Goal: Information Seeking & Learning: Learn about a topic

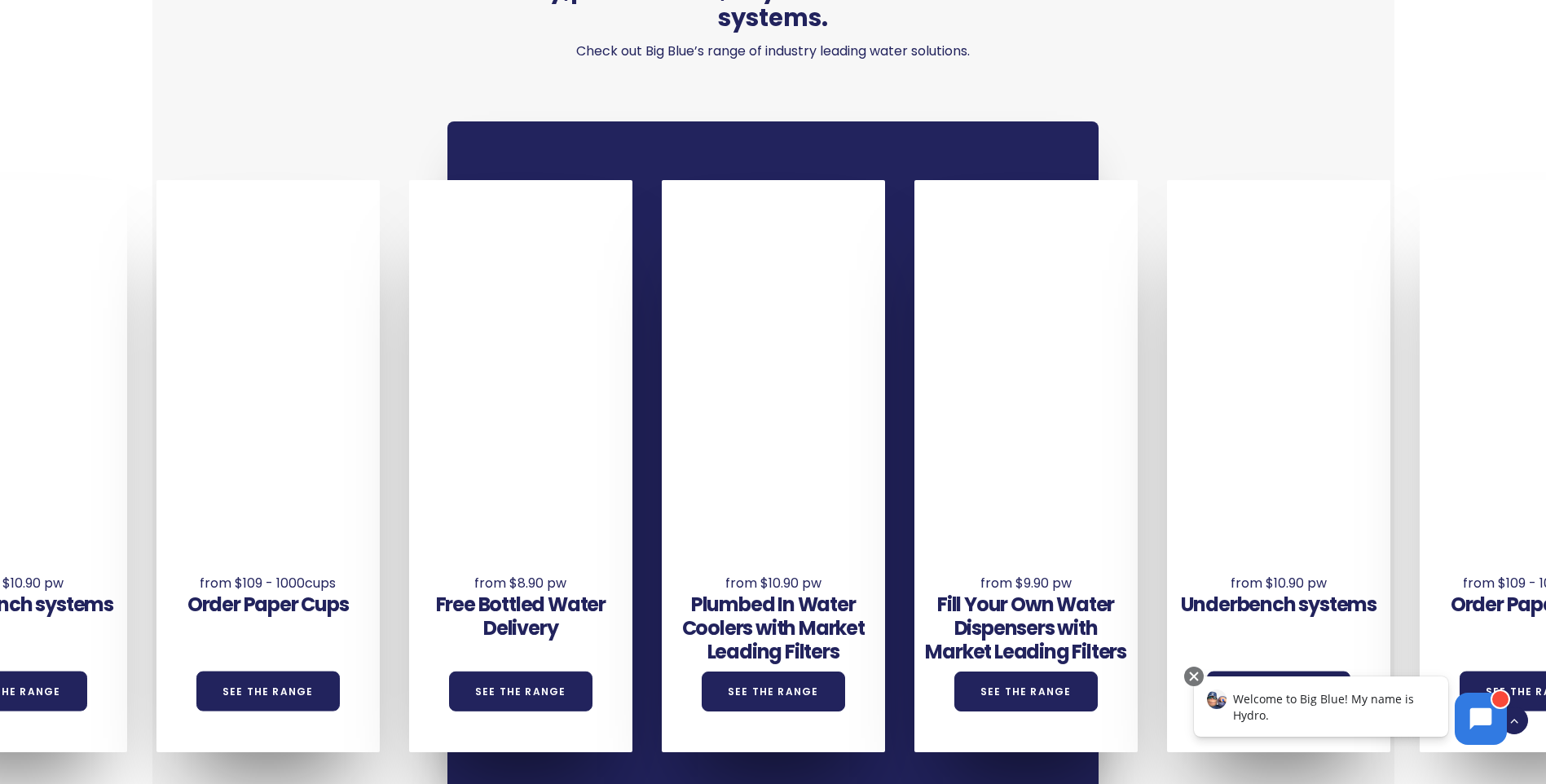
scroll to position [1222, 0]
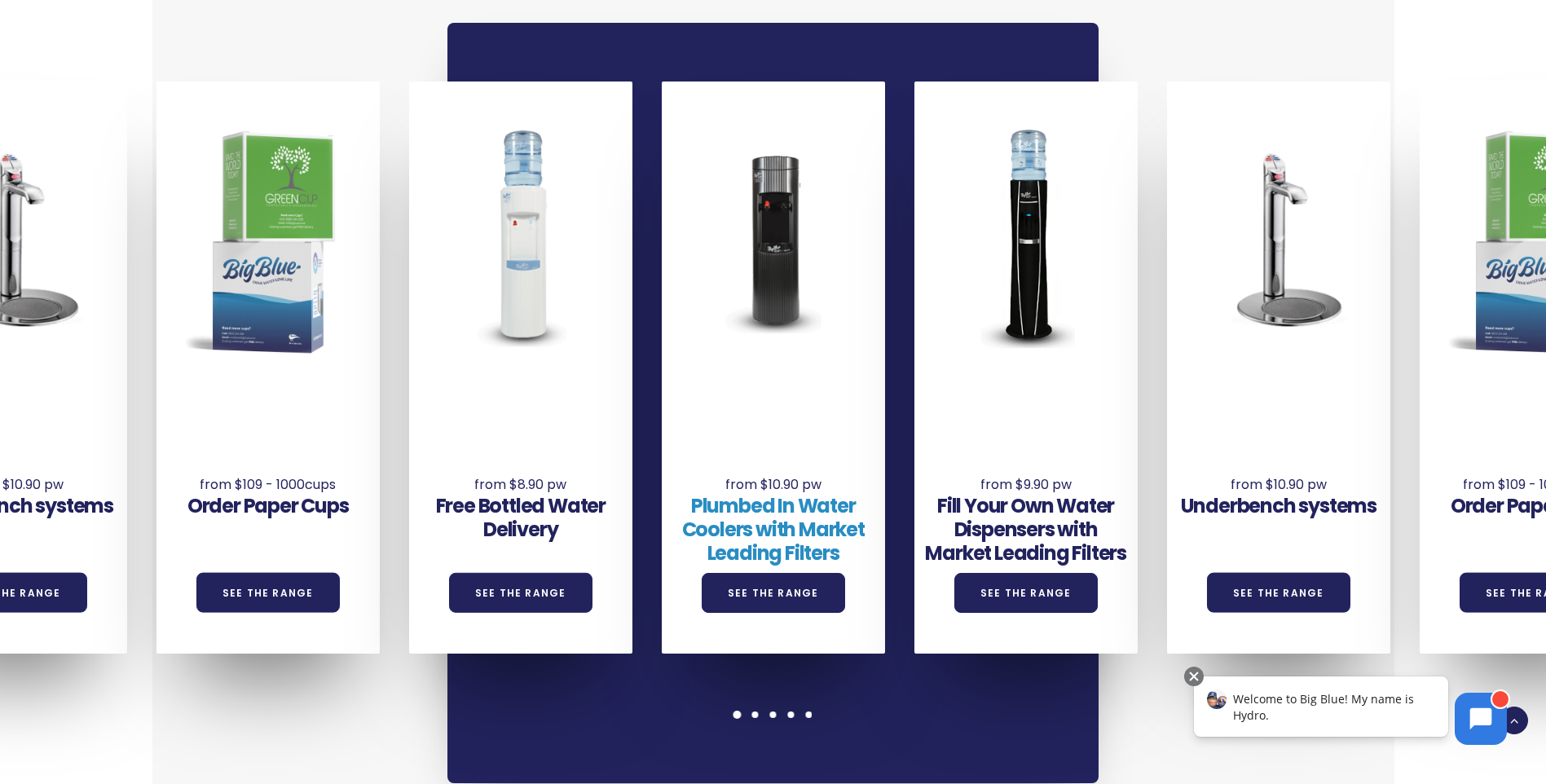
click at [751, 503] on link "Plumbed In Water Coolers with Market Leading Filters" at bounding box center [773, 529] width 183 height 74
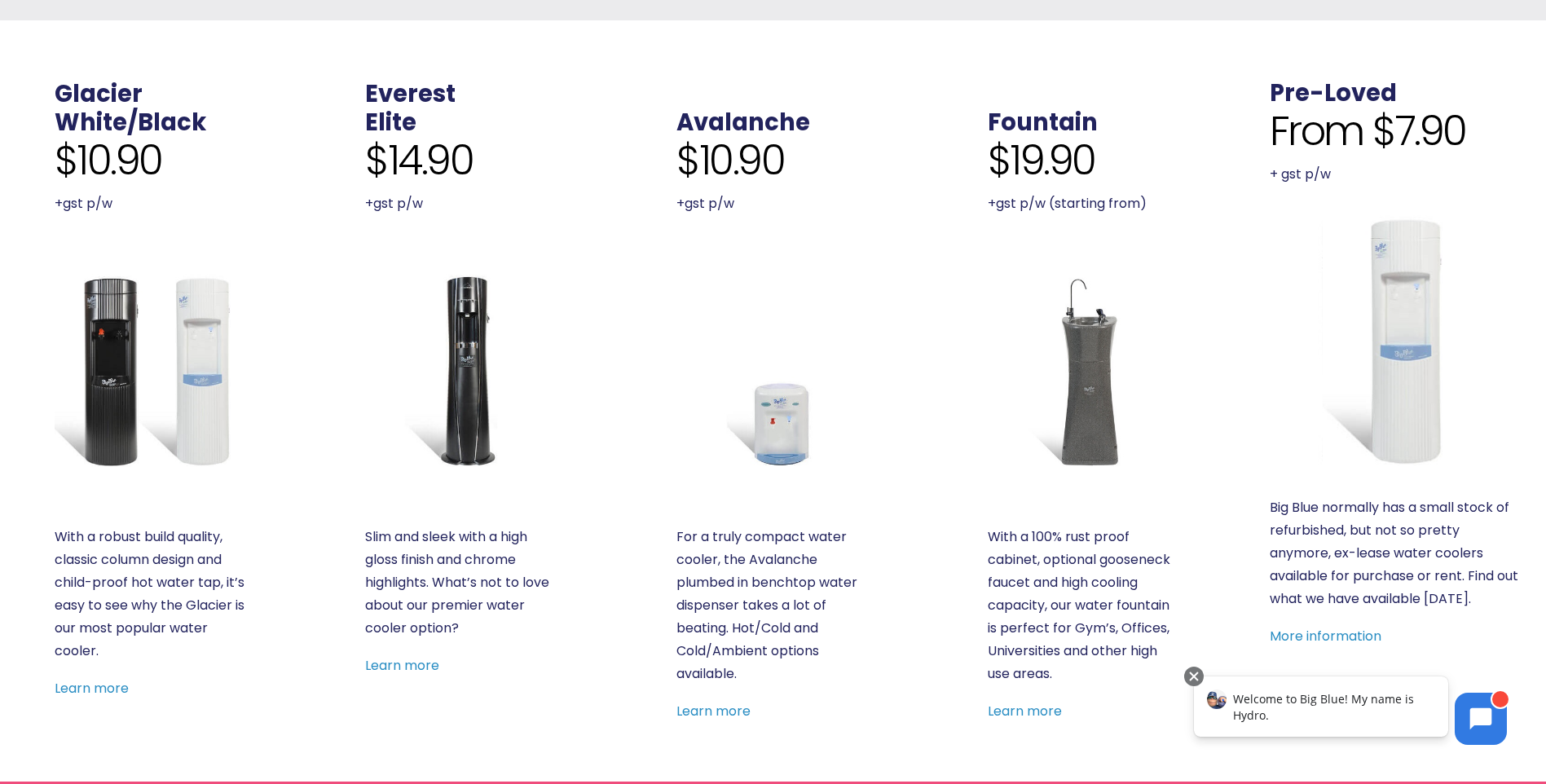
scroll to position [489, 0]
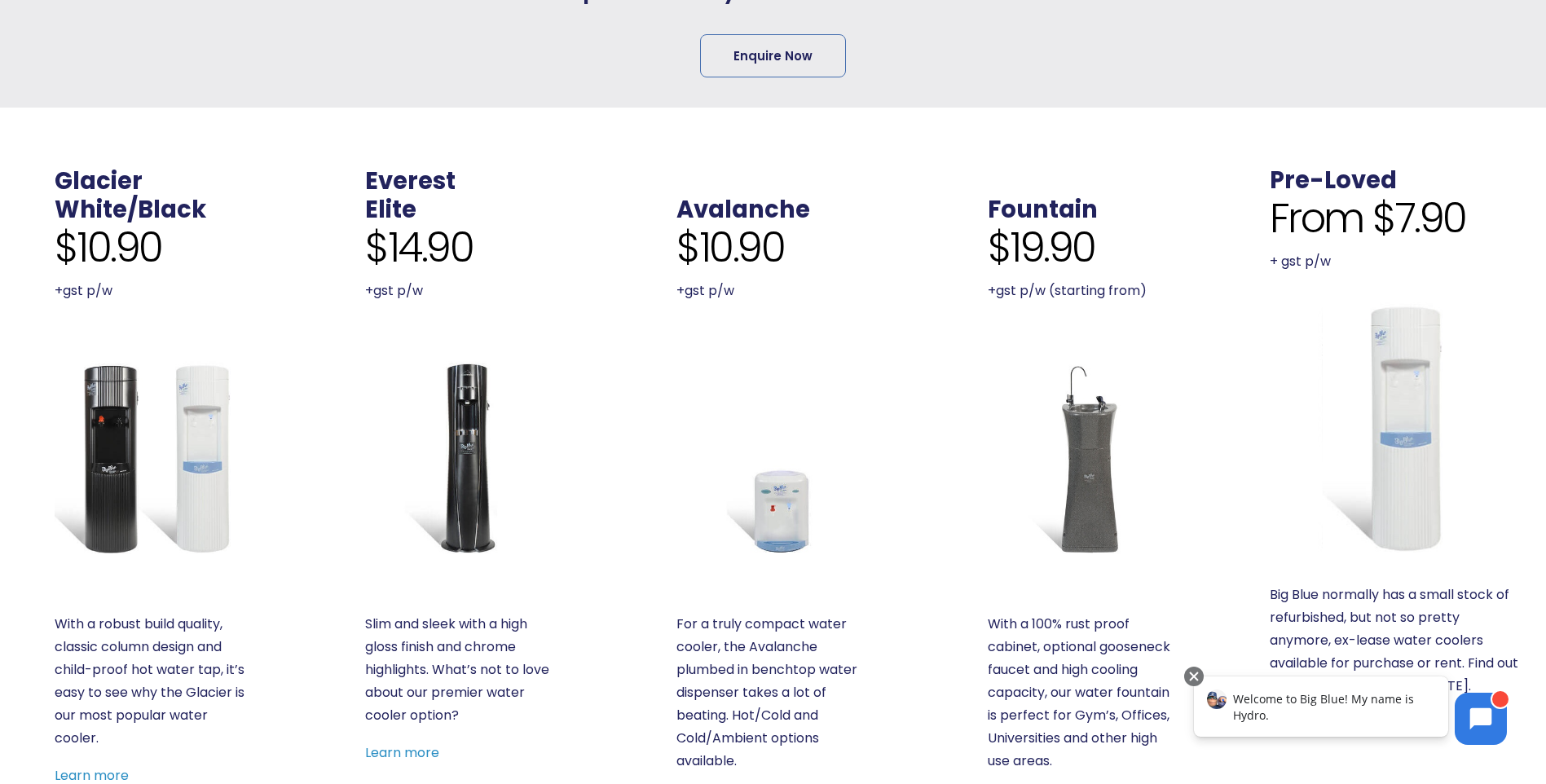
click at [408, 292] on p "+gst p/w" at bounding box center [461, 291] width 194 height 23
click at [407, 292] on p "+gst p/w" at bounding box center [461, 291] width 194 height 23
click at [548, 740] on div "Slim and sleek with a high gloss finish and chrome highlights. What’s not to lo…" at bounding box center [461, 689] width 194 height 152
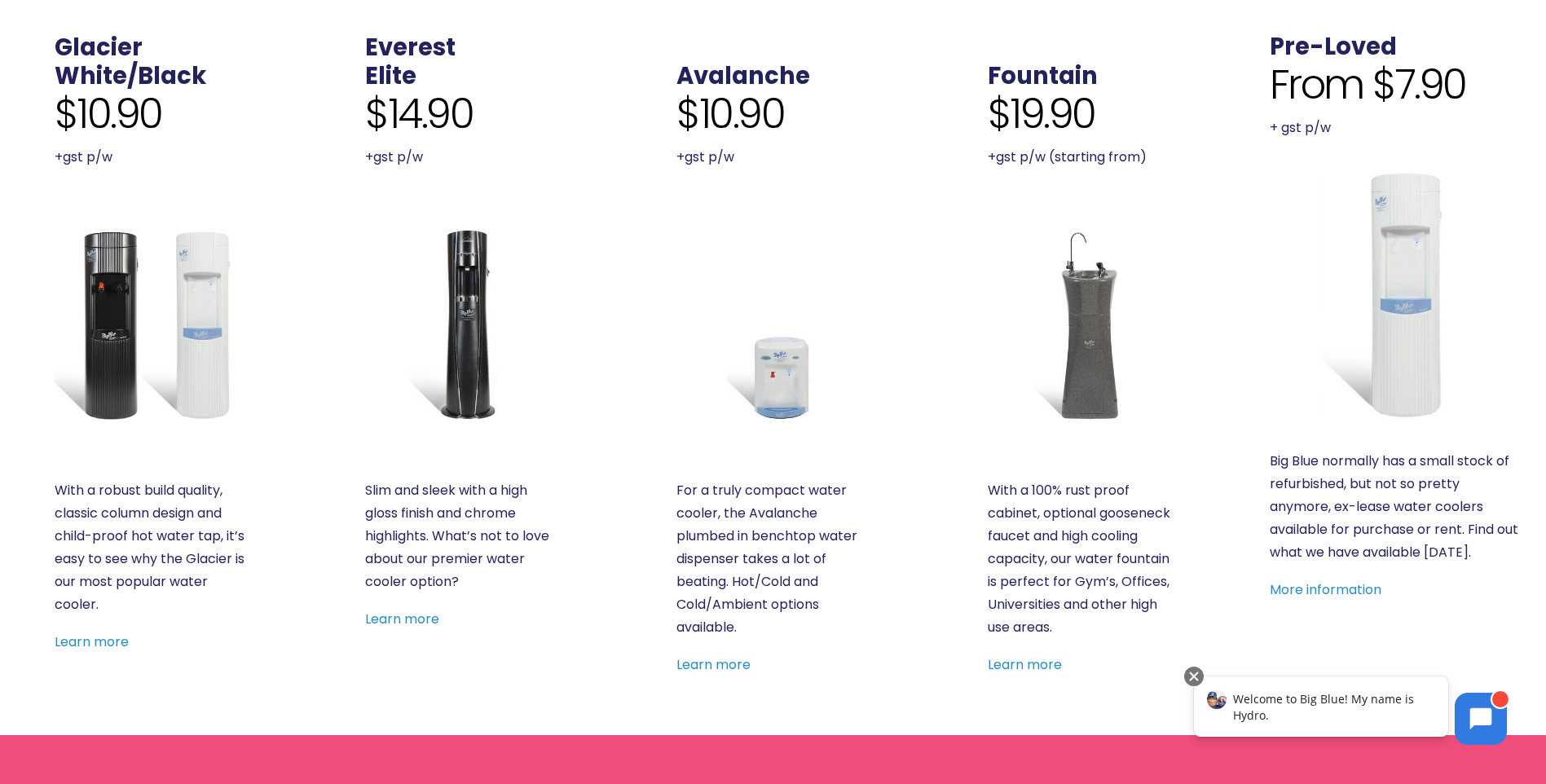
scroll to position [652, 0]
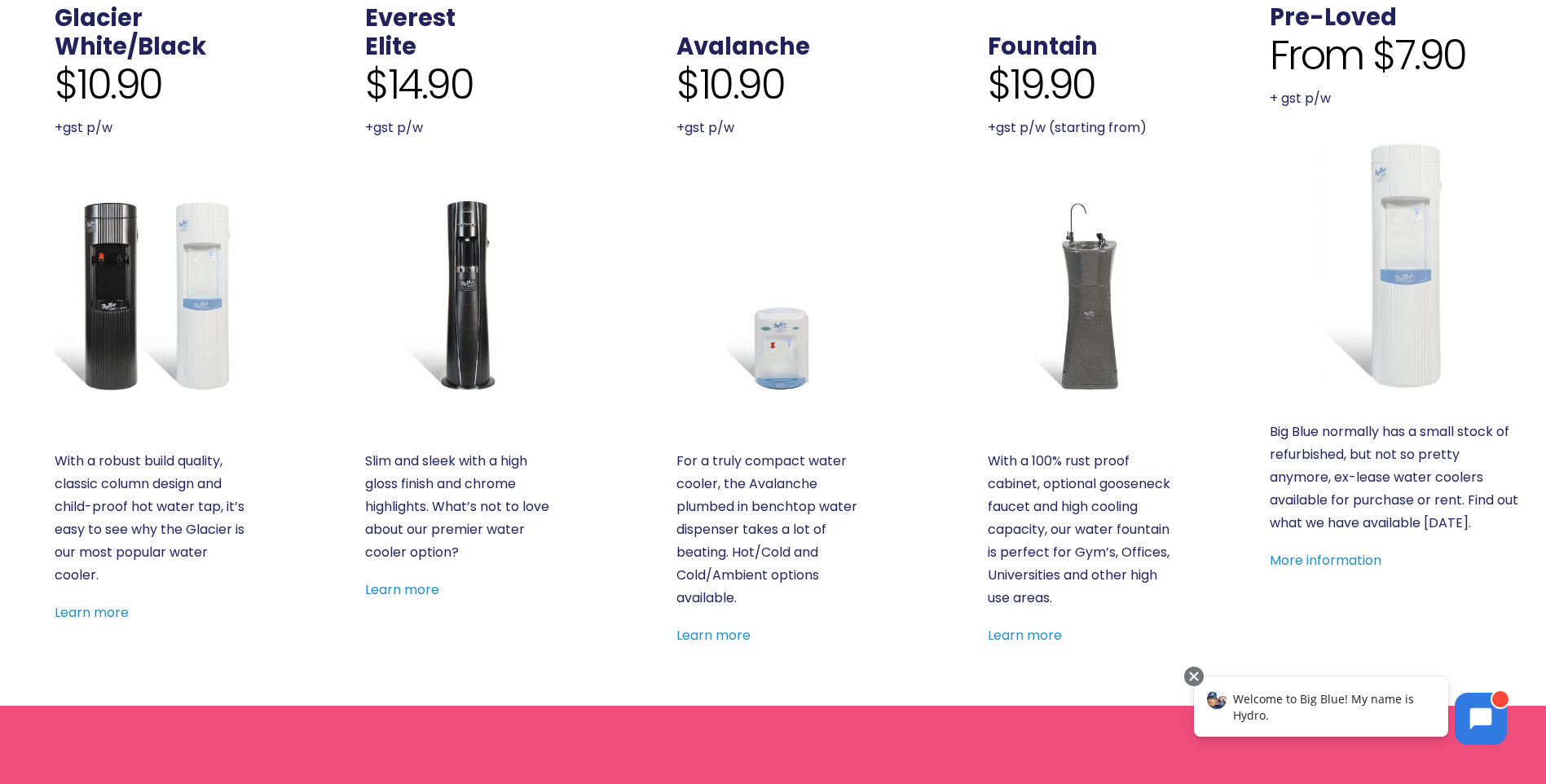
click at [1295, 549] on div "Big Blue normally has a small stock of refurbished, but not so pretty anymore, …" at bounding box center [1395, 496] width 252 height 152
click at [1297, 565] on link "More information" at bounding box center [1325, 560] width 112 height 19
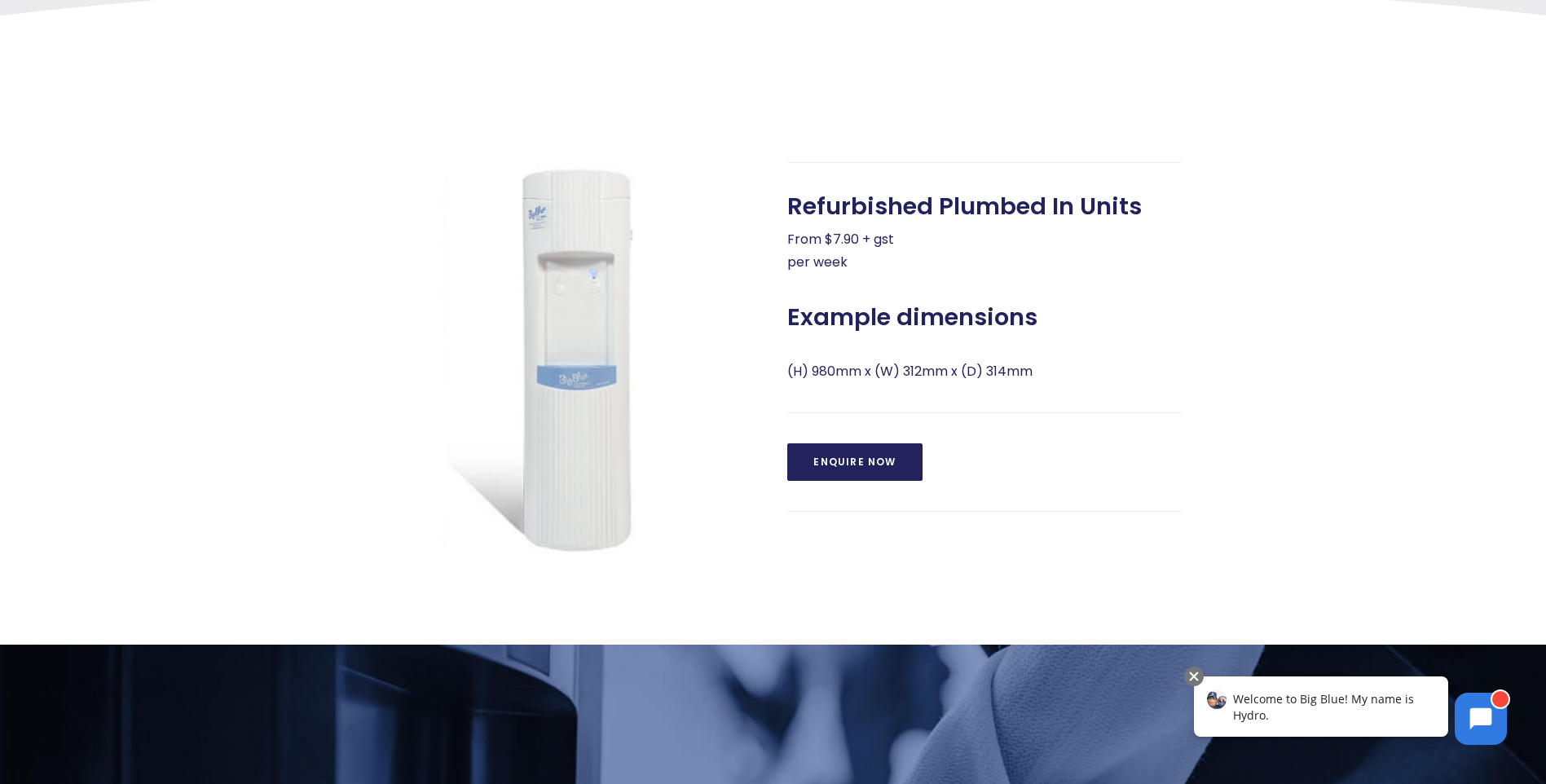
scroll to position [652, 0]
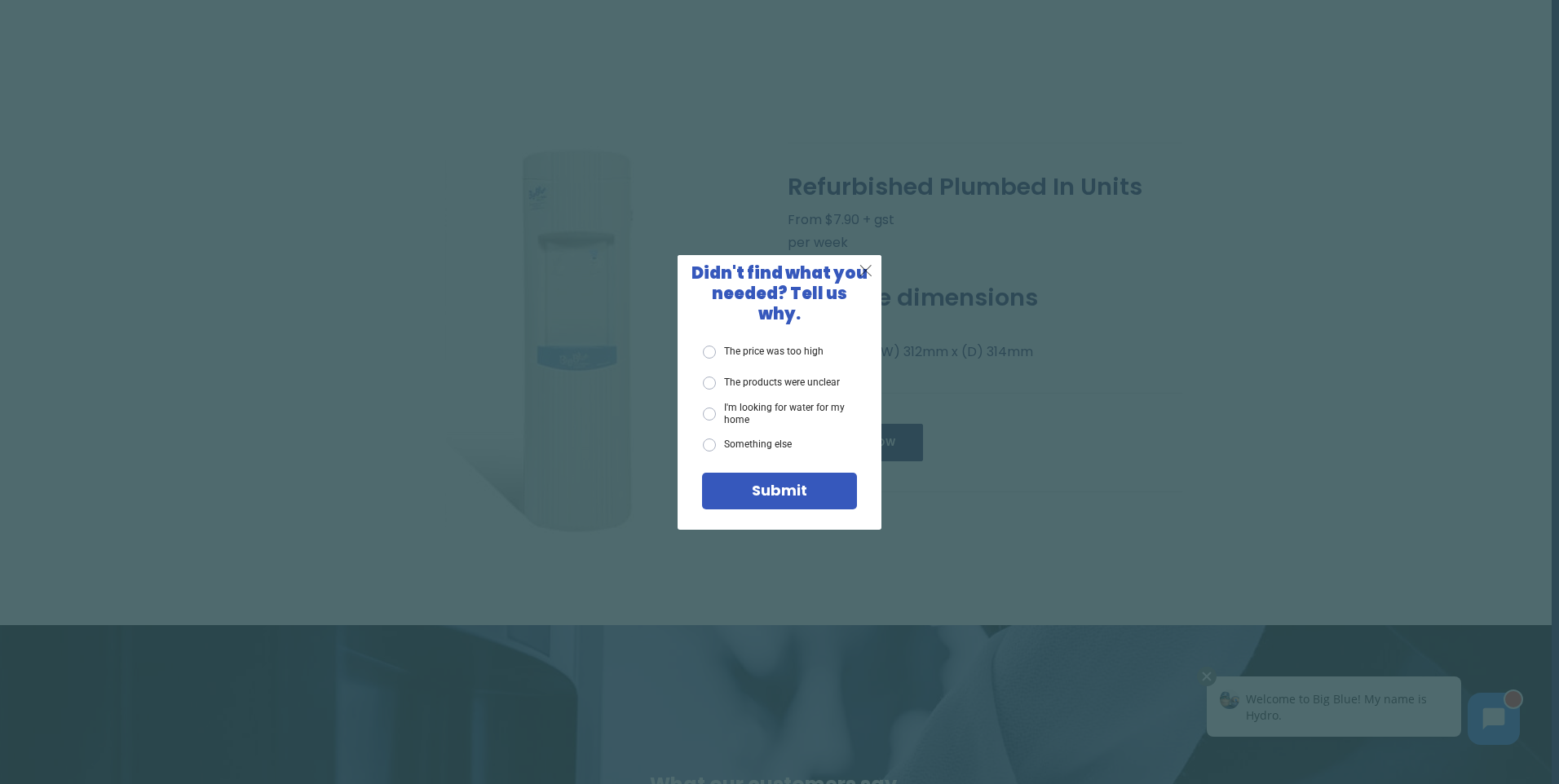
click at [860, 280] on span "X" at bounding box center [866, 269] width 14 height 21
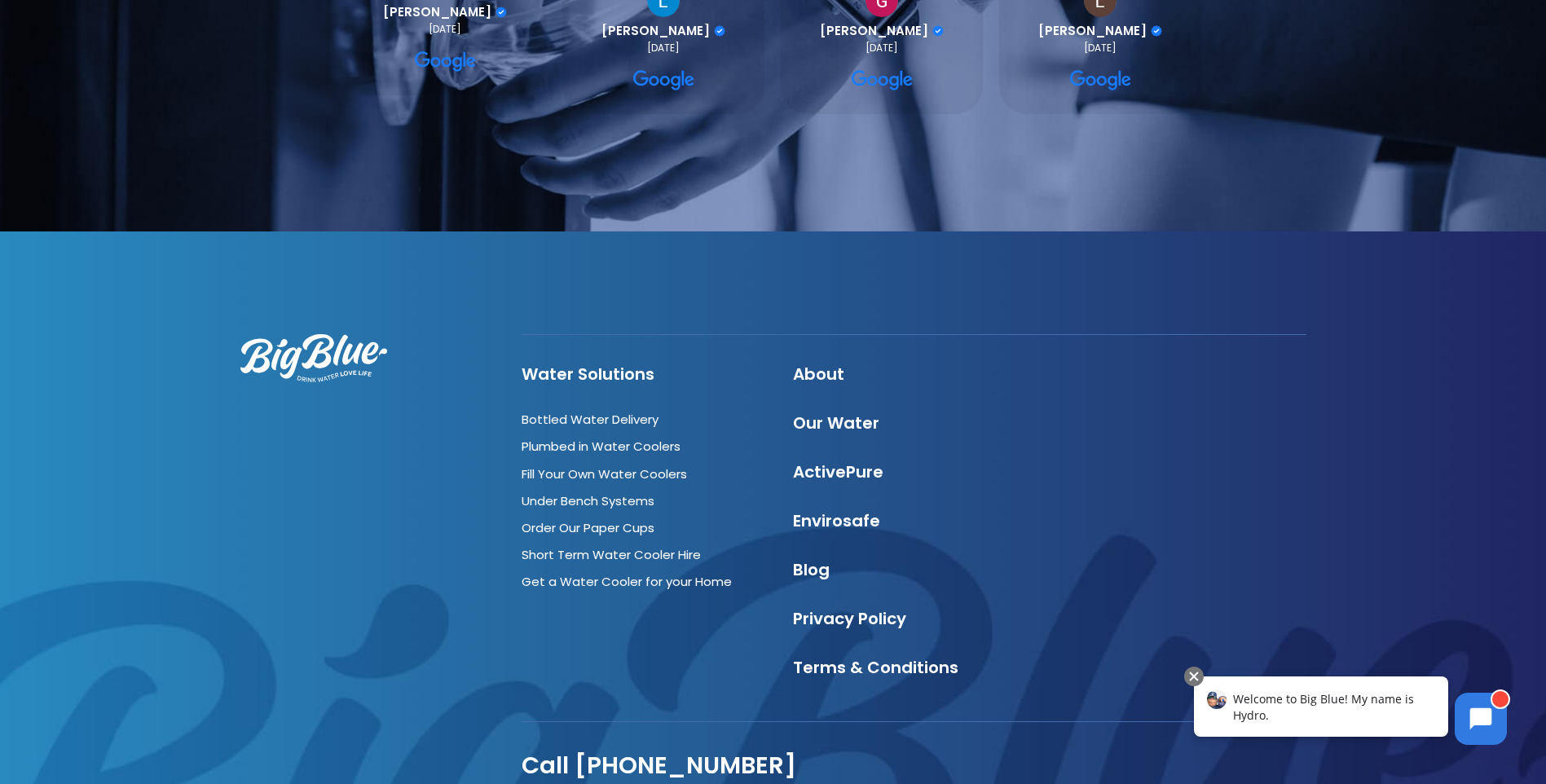
scroll to position [0, 0]
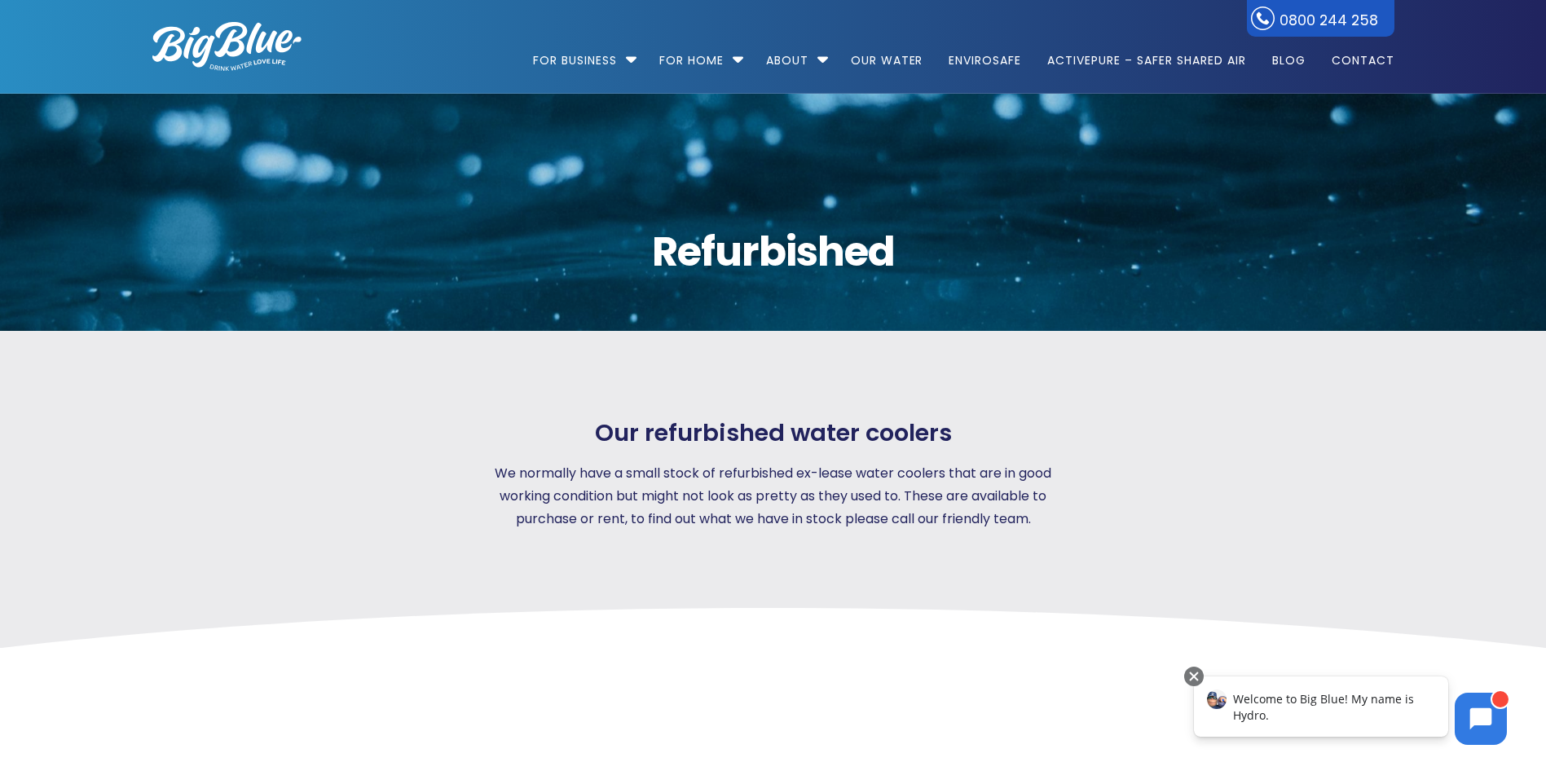
drag, startPoint x: 794, startPoint y: 711, endPoint x: 864, endPoint y: 201, distance: 514.8
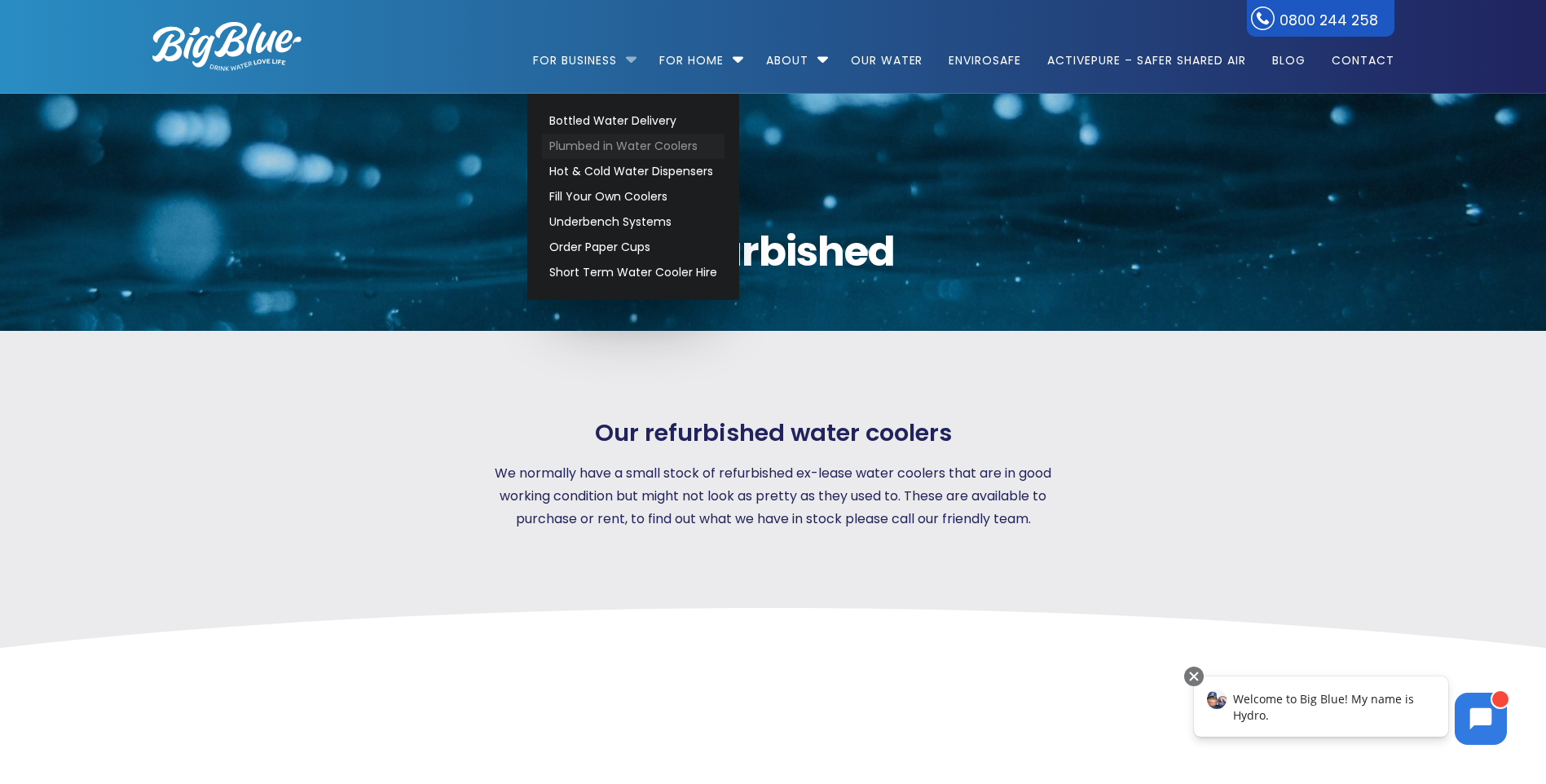
click at [617, 150] on link "Plumbed in Water Coolers" at bounding box center [633, 146] width 183 height 25
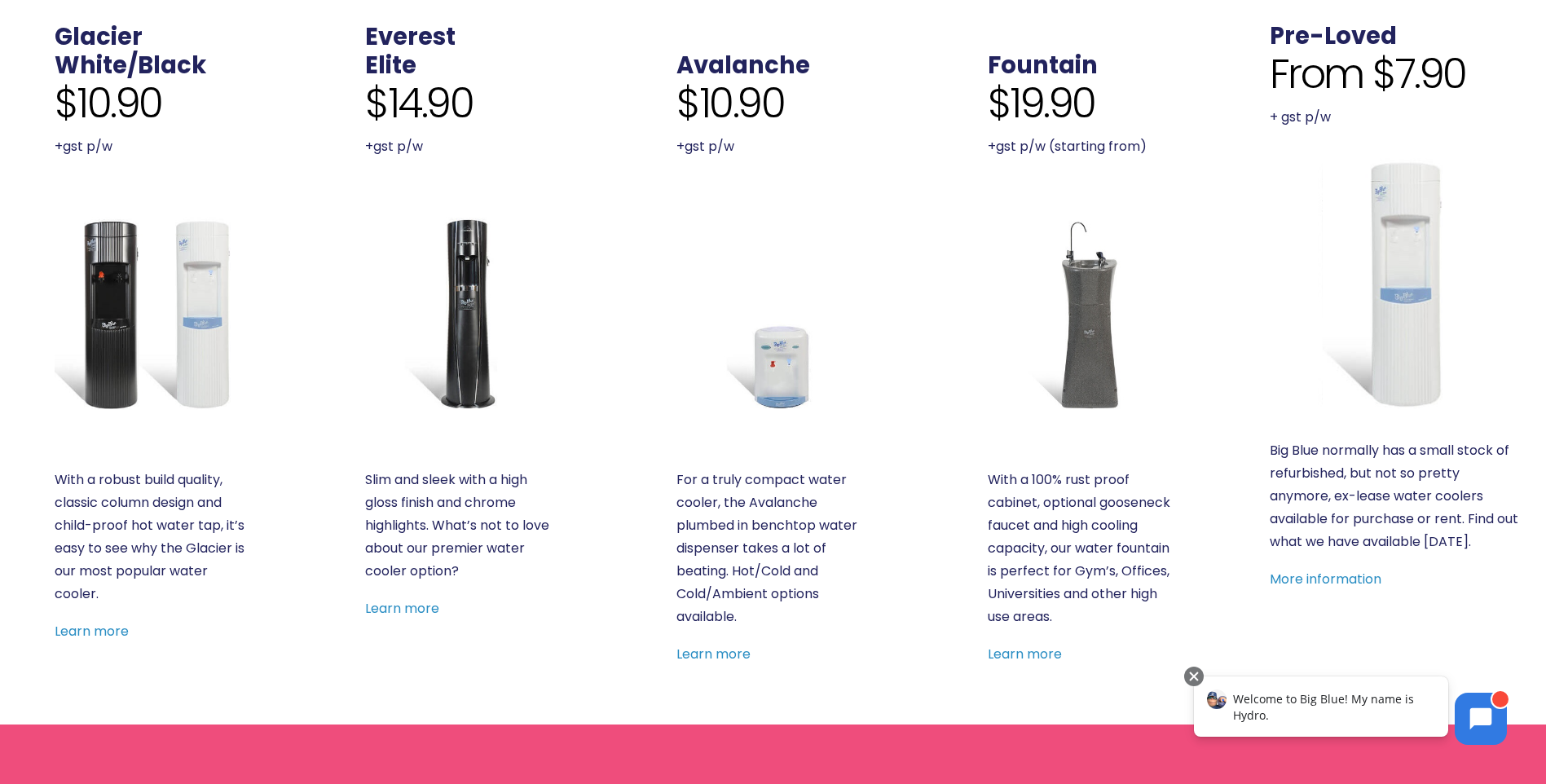
scroll to position [652, 0]
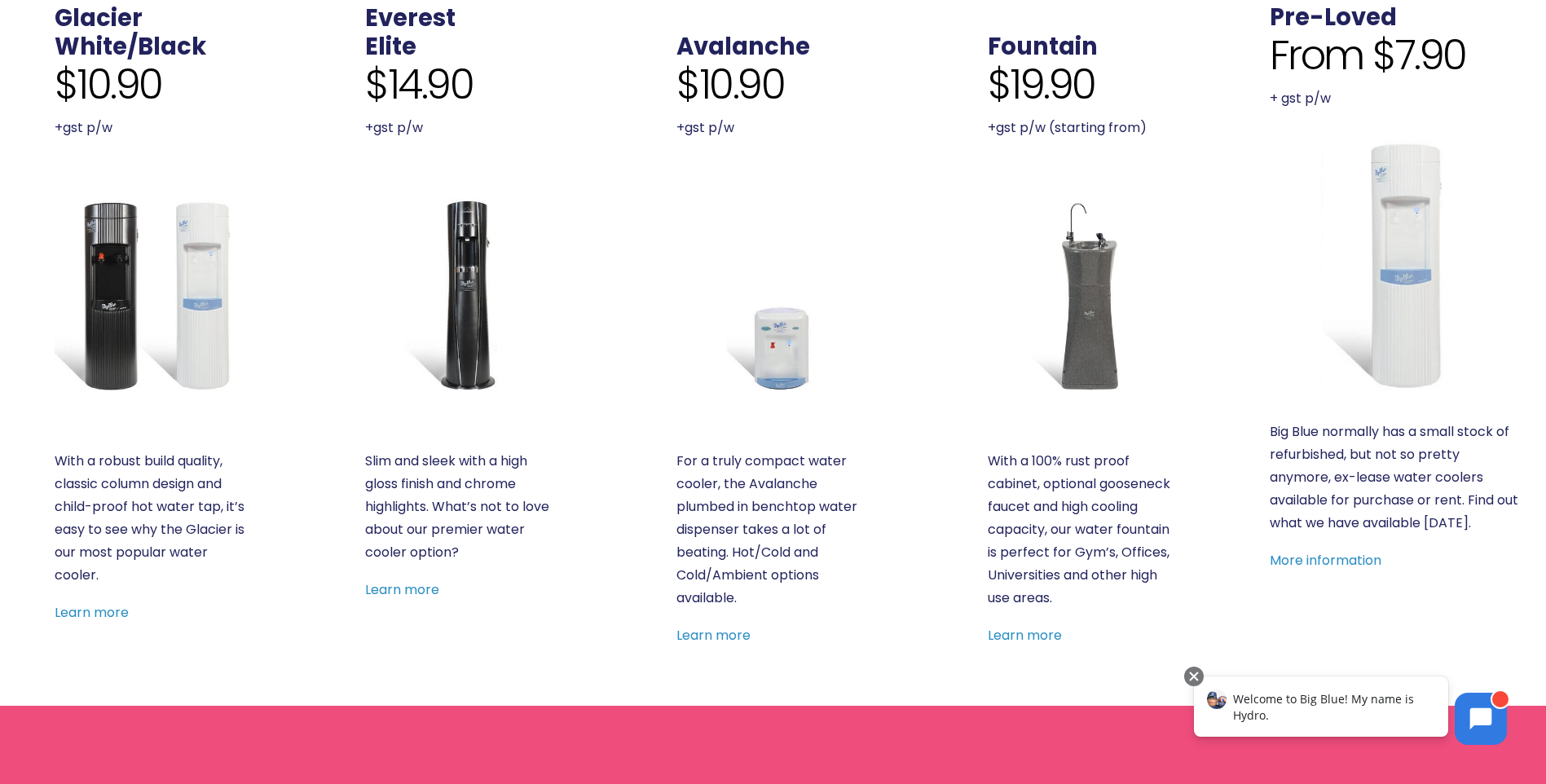
click at [120, 480] on p "With a robust build quality, classic column design and child-proof hot water ta…" at bounding box center [151, 517] width 194 height 136
click at [99, 70] on span "$10.90" at bounding box center [108, 85] width 108 height 49
drag, startPoint x: 117, startPoint y: 37, endPoint x: 108, endPoint y: 83, distance: 46.9
click at [118, 37] on link "White/Black" at bounding box center [130, 46] width 152 height 33
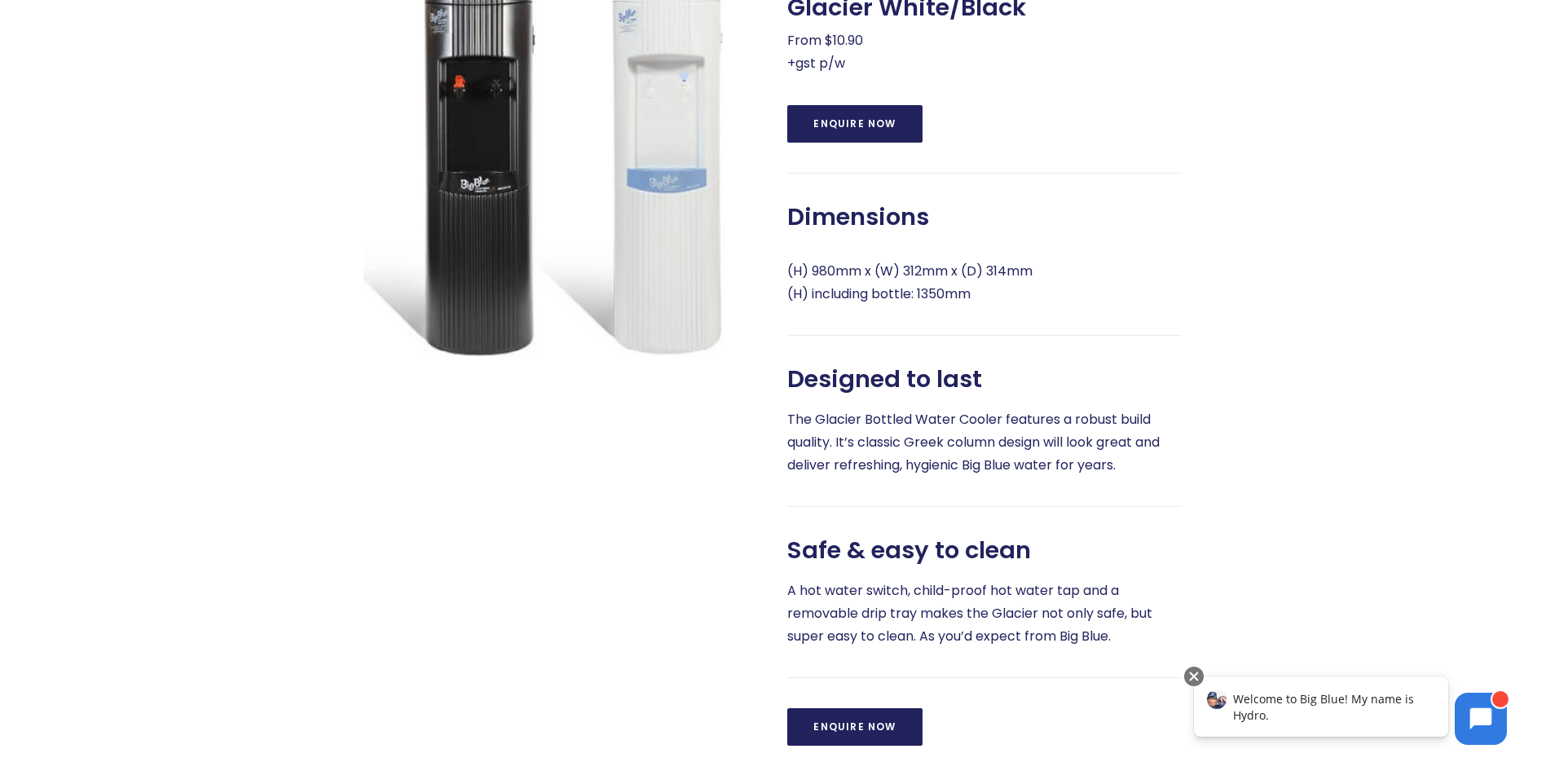
scroll to position [571, 0]
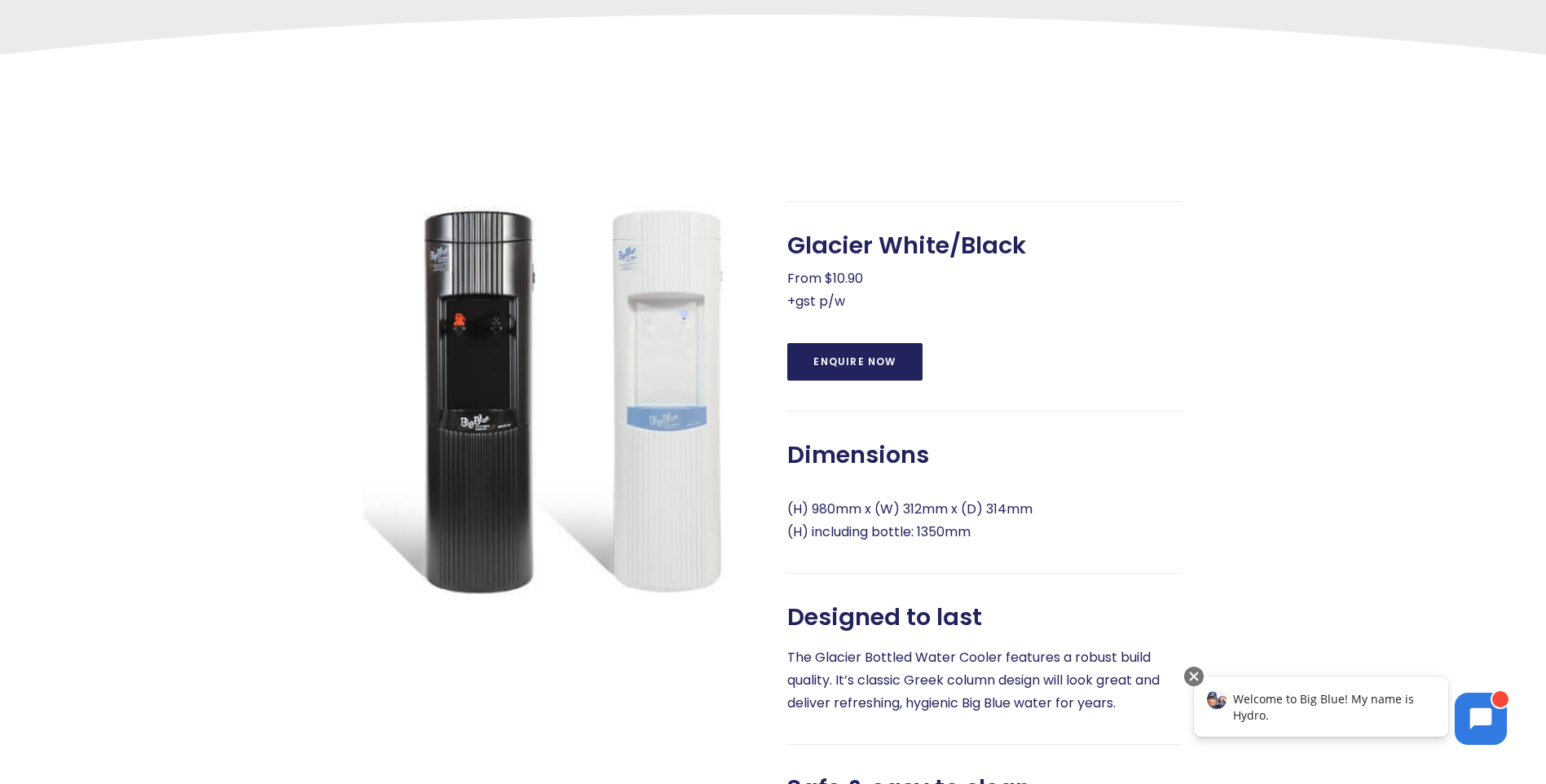
drag, startPoint x: 830, startPoint y: 375, endPoint x: 533, endPoint y: 325, distance: 301.2
click at [829, 375] on link "Enquire Now" at bounding box center [855, 362] width 135 height 37
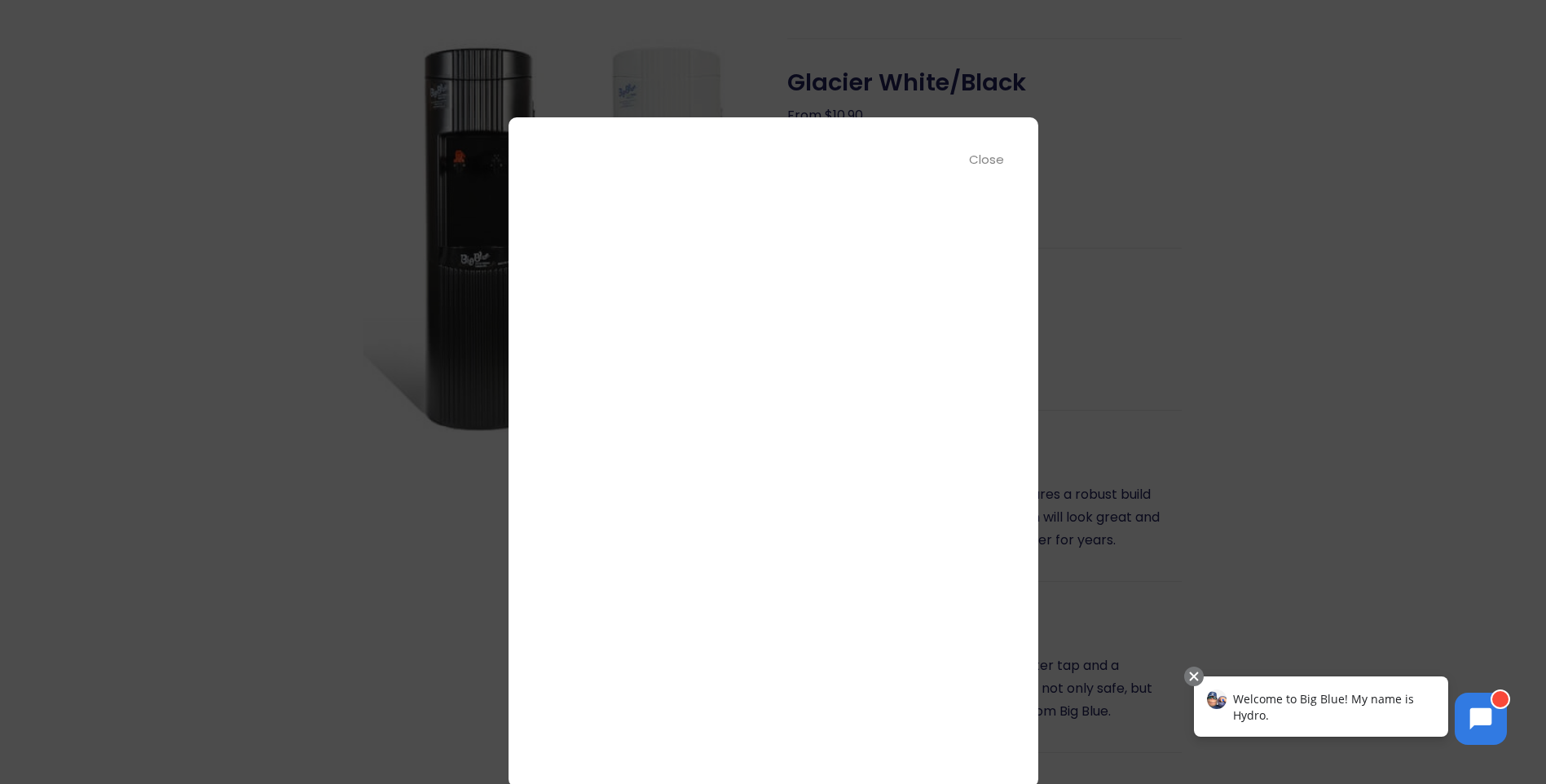
scroll to position [0, 0]
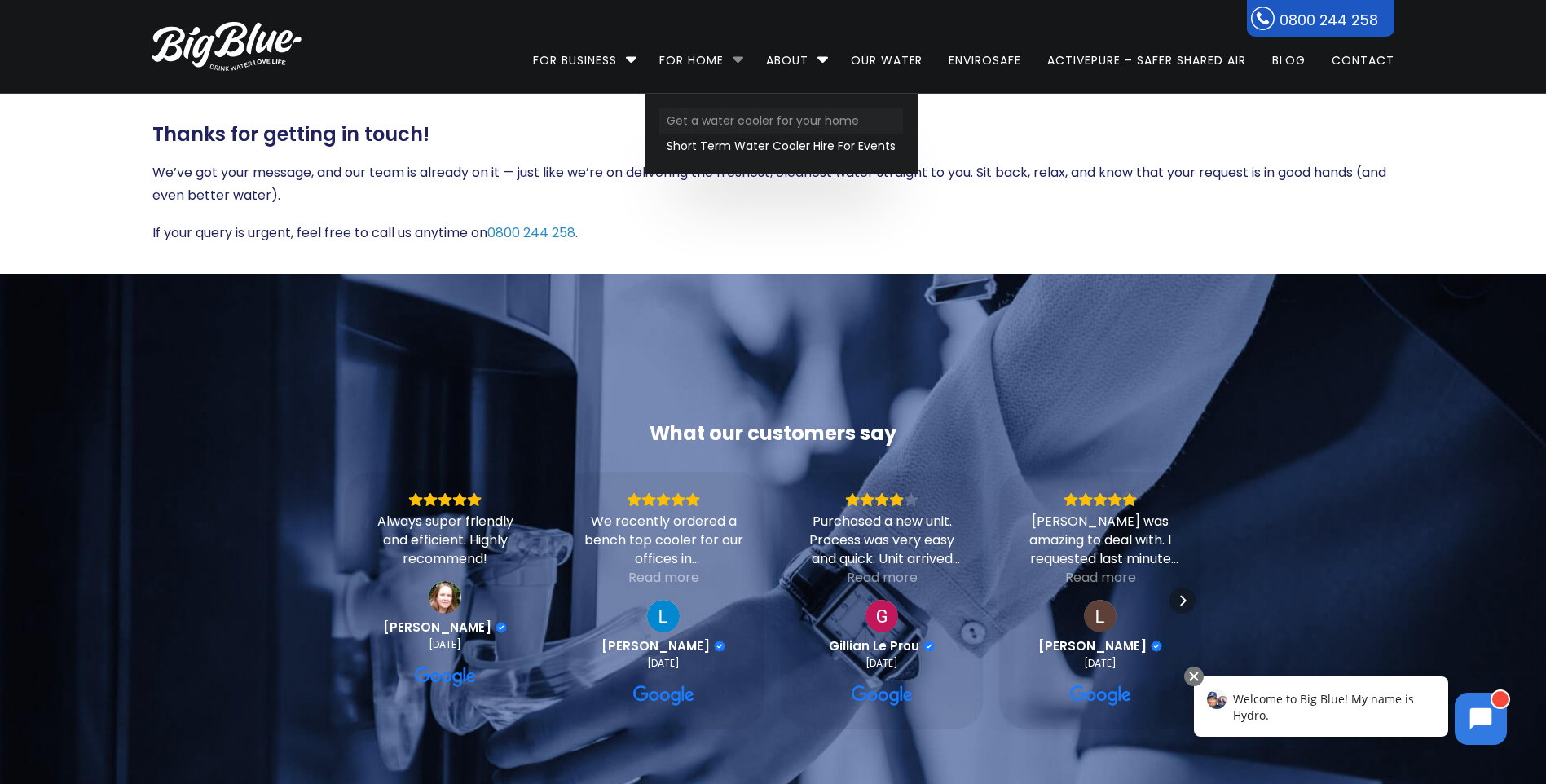
click at [690, 114] on link "Get a water cooler for your home" at bounding box center [781, 121] width 244 height 25
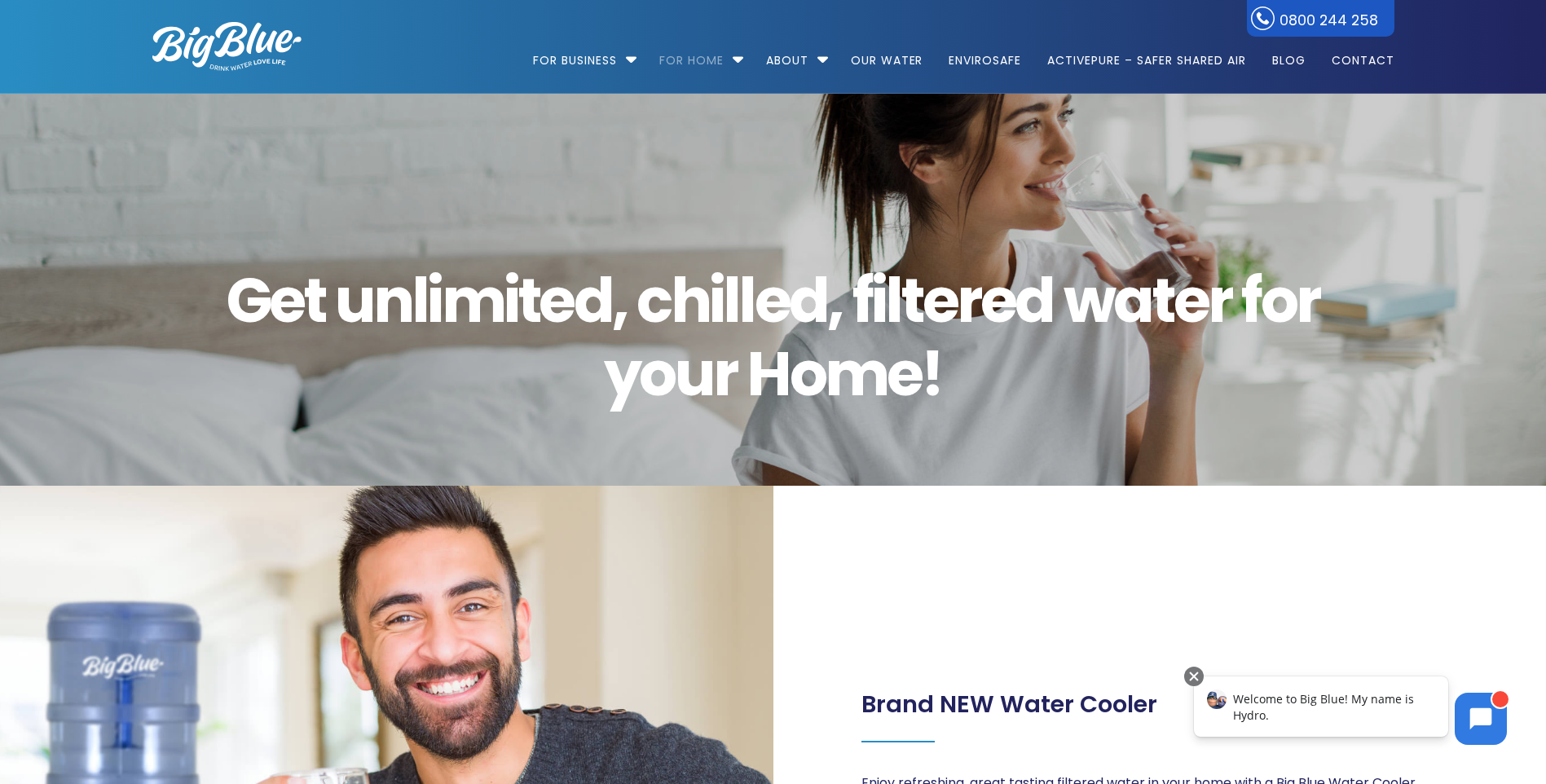
drag, startPoint x: 344, startPoint y: 537, endPoint x: 449, endPoint y: 160, distance: 391.3
click at [978, 58] on link "EnviroSafe" at bounding box center [985, 53] width 95 height 105
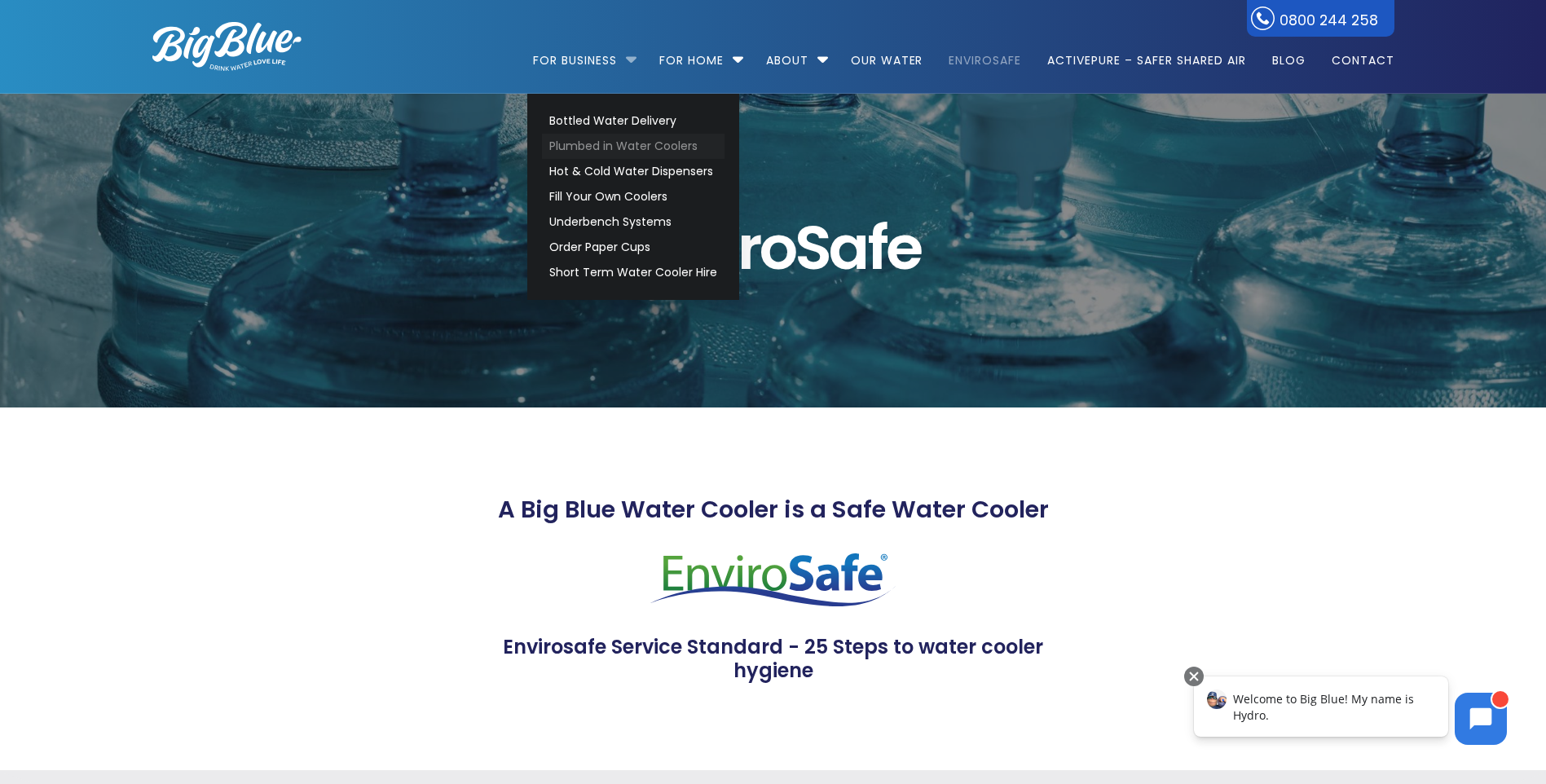
click at [660, 147] on link "Plumbed in Water Coolers" at bounding box center [633, 146] width 183 height 25
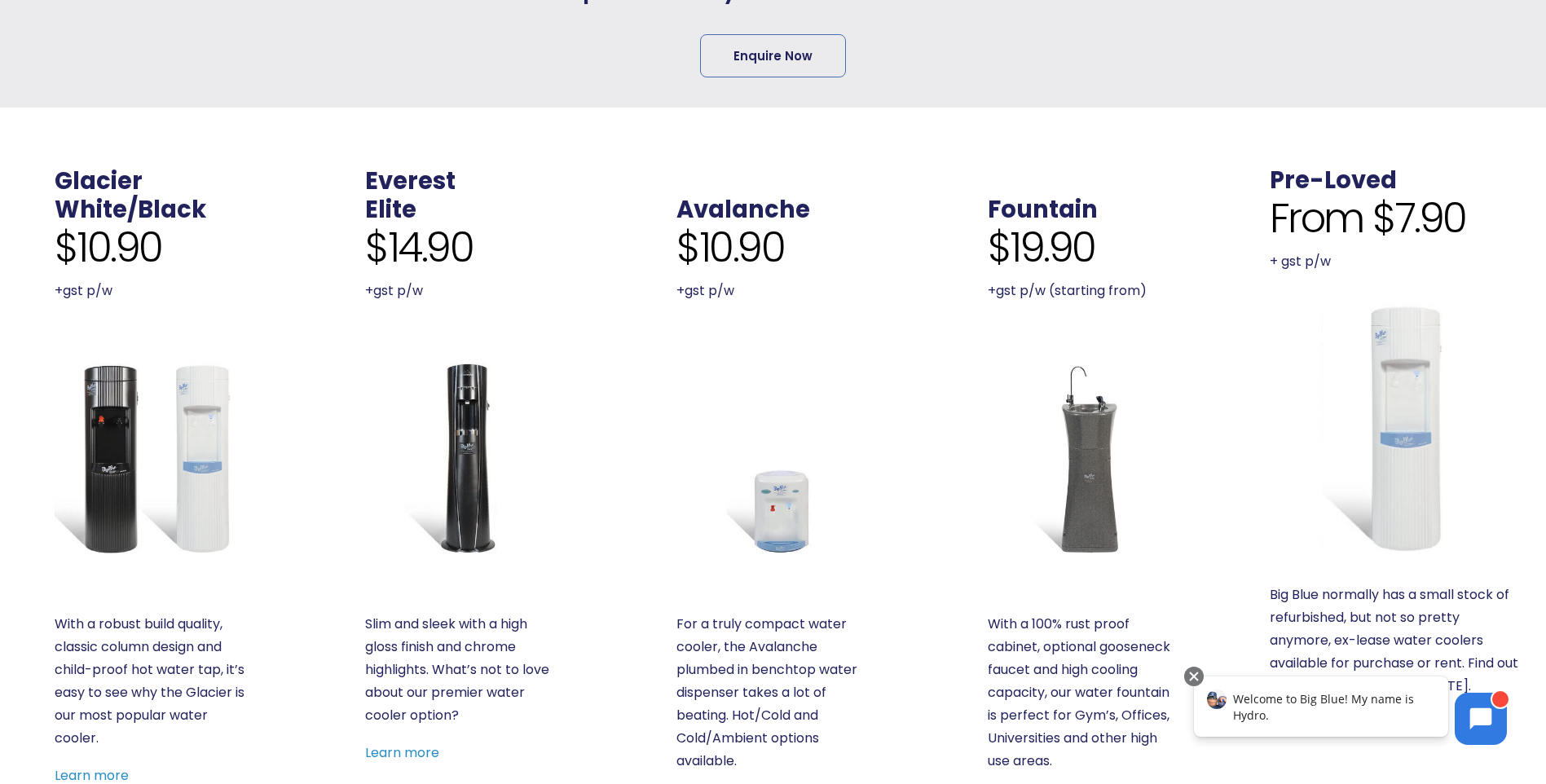
scroll to position [652, 0]
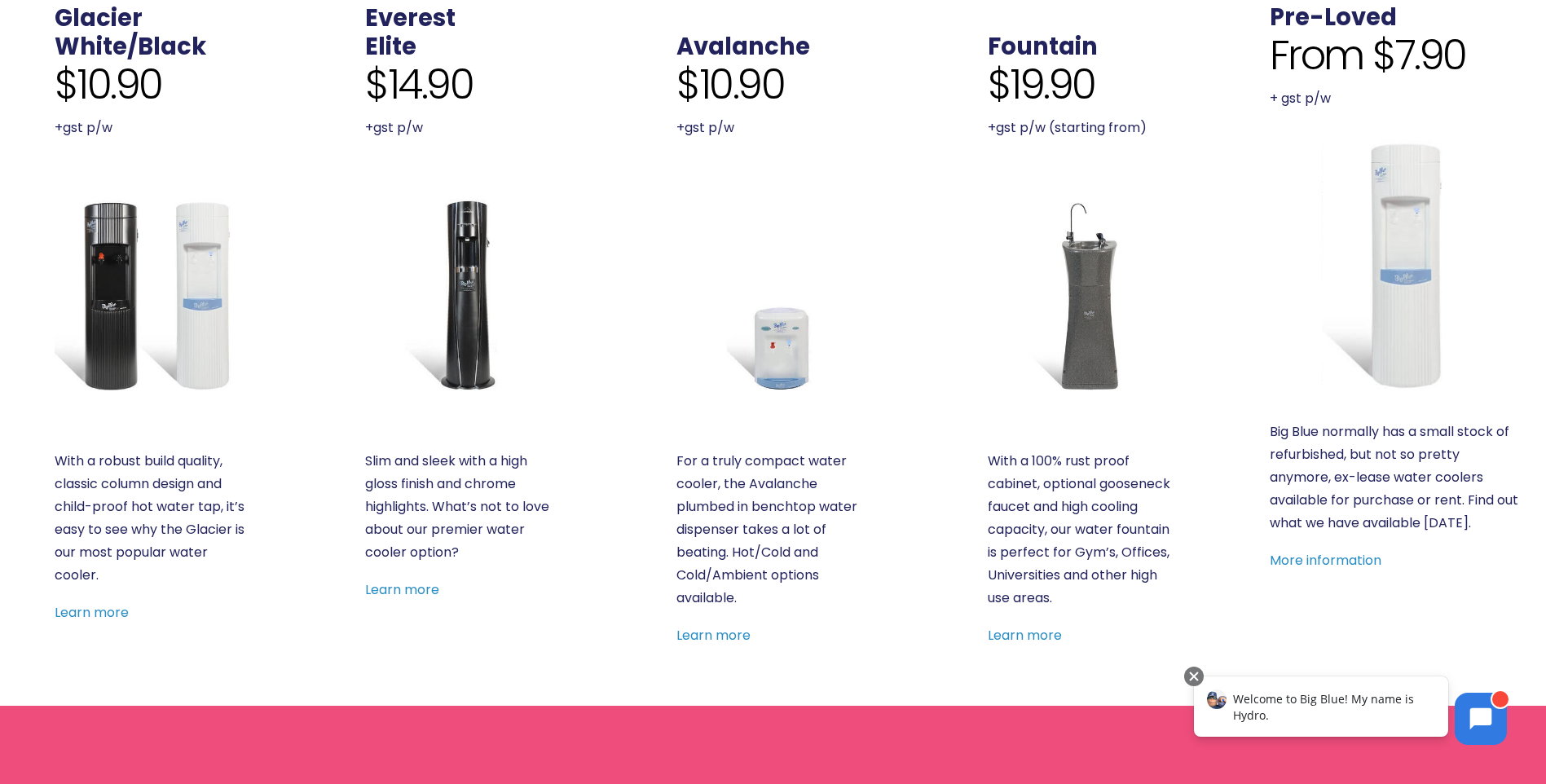
click at [770, 360] on img at bounding box center [773, 294] width 194 height 194
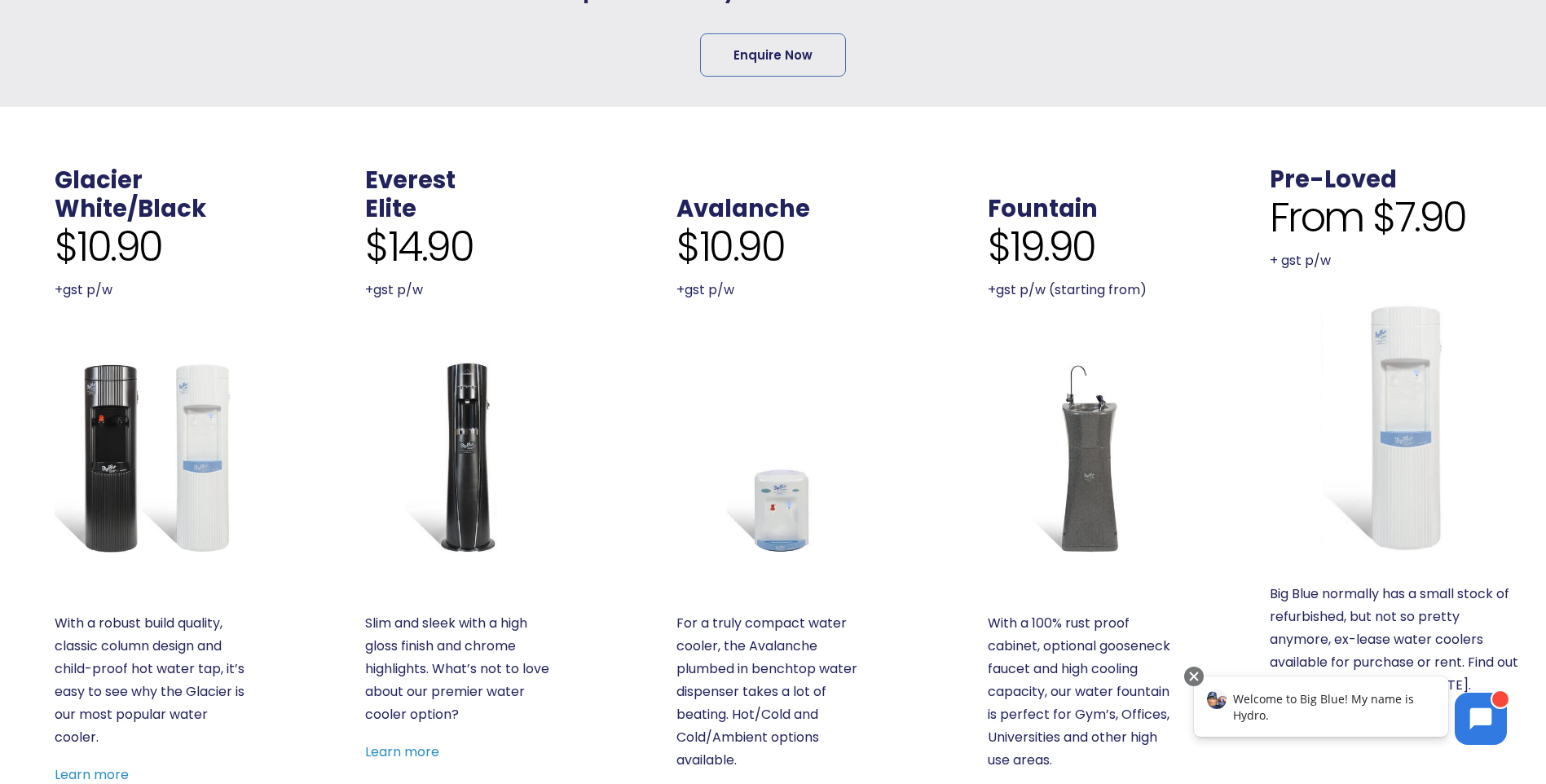
scroll to position [489, 0]
click at [1346, 175] on link "Pre-Loved" at bounding box center [1333, 180] width 128 height 33
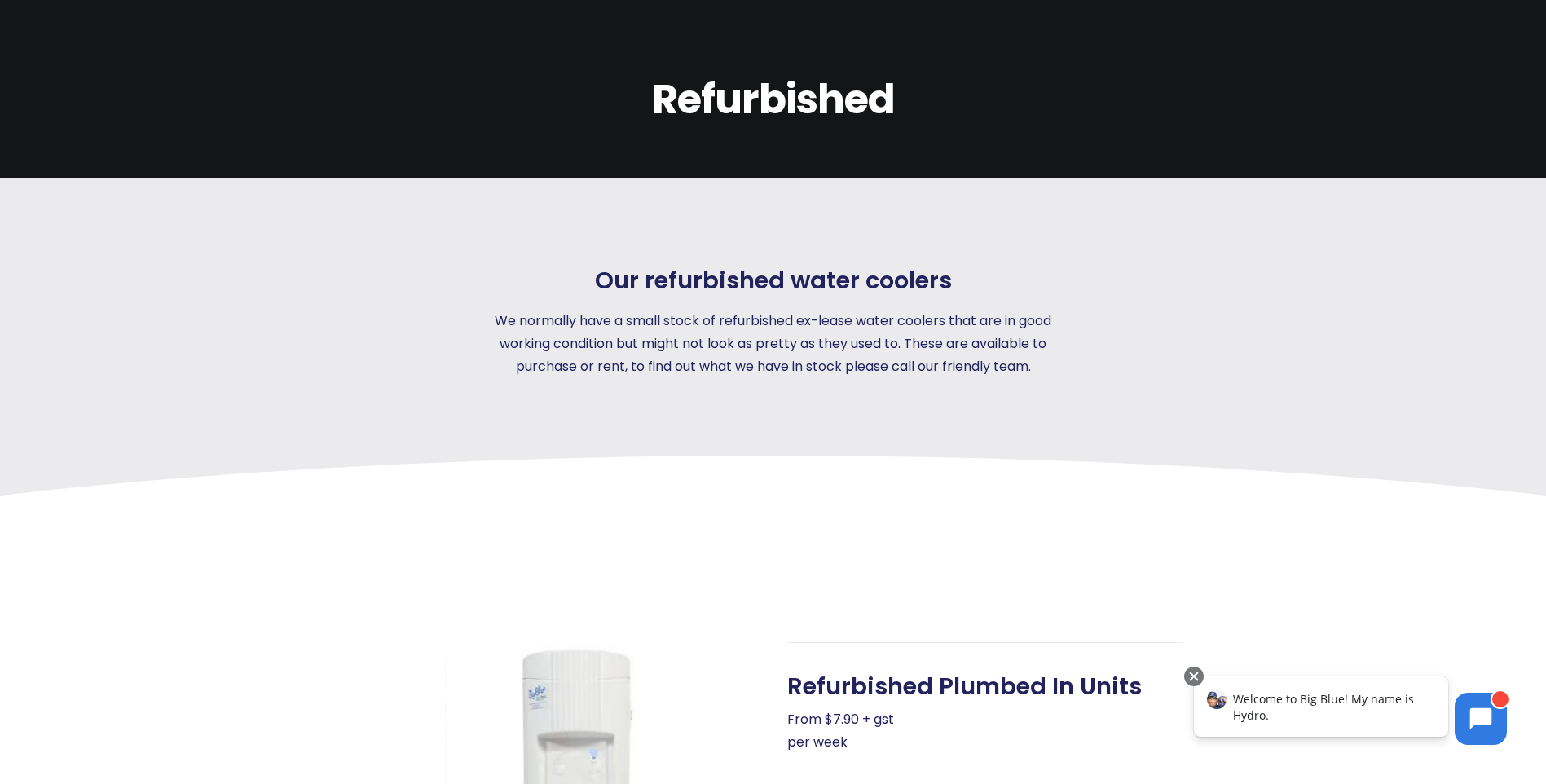
scroll to position [81, 0]
